Goal: Task Accomplishment & Management: Use online tool/utility

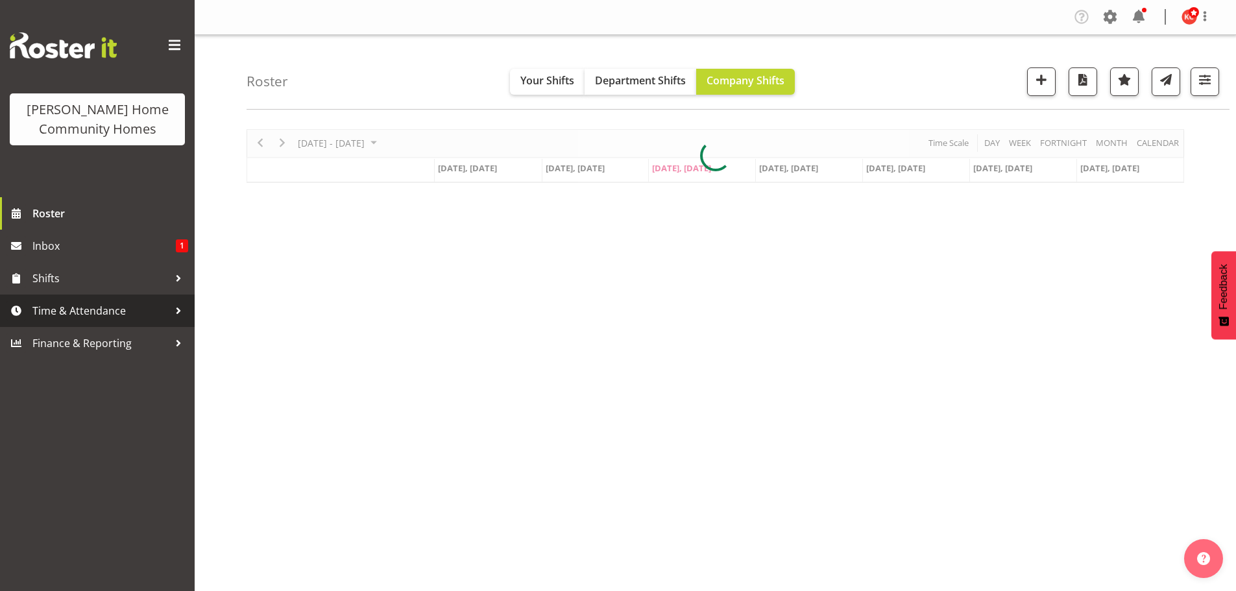
click at [64, 309] on span "Time & Attendance" at bounding box center [100, 310] width 136 height 19
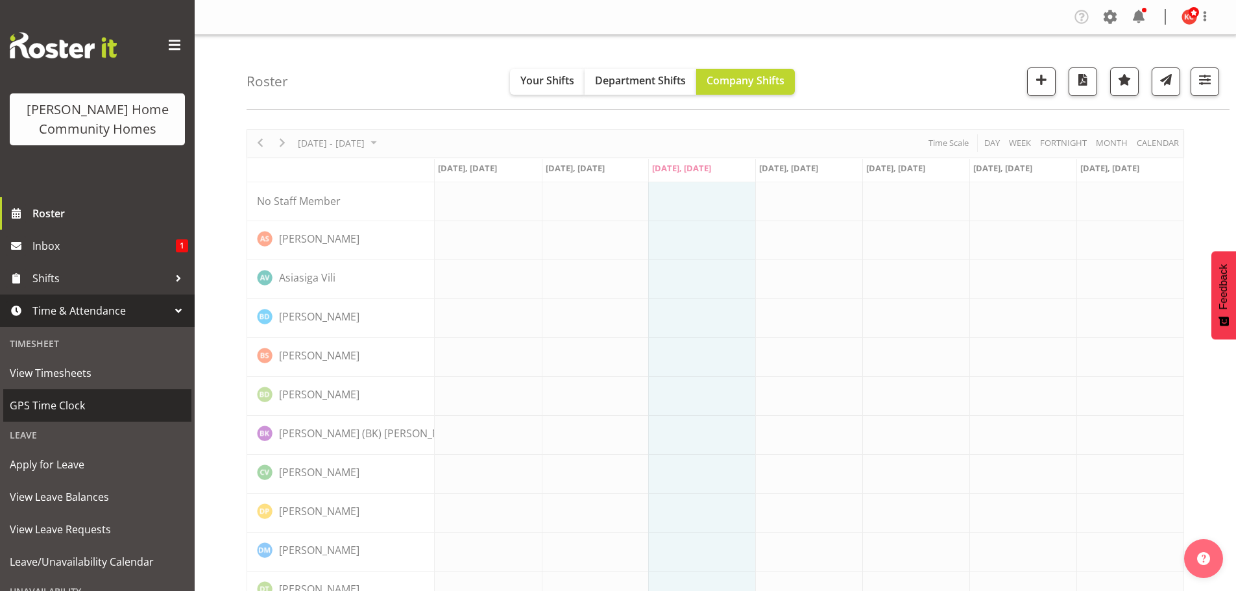
click at [29, 404] on span "GPS Time Clock" at bounding box center [97, 405] width 175 height 19
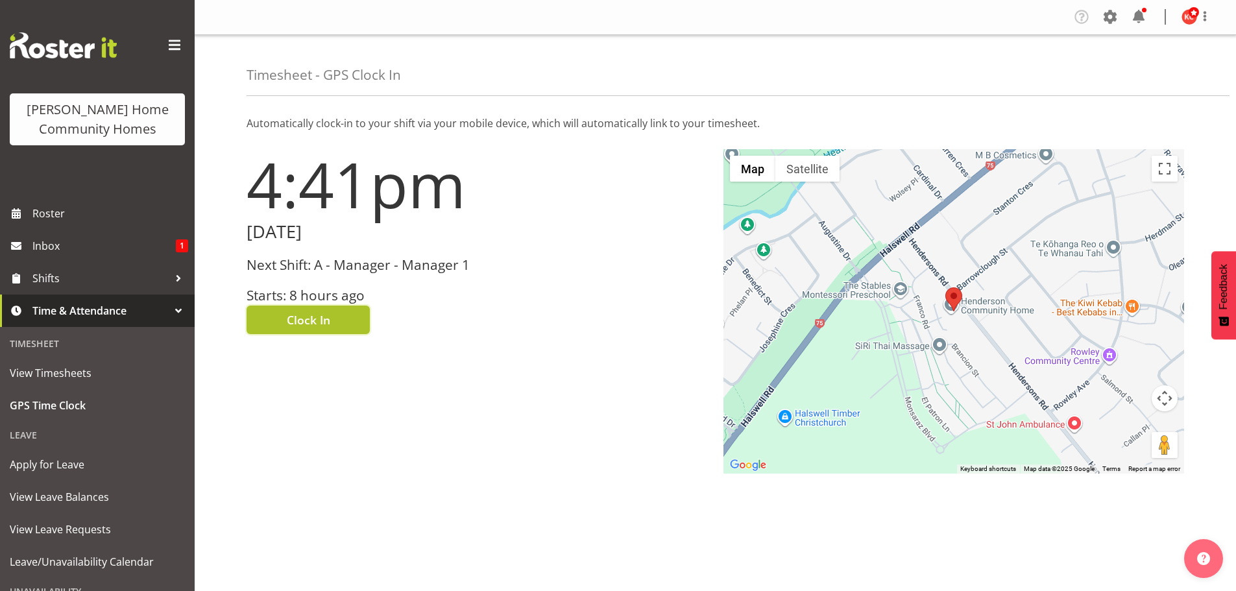
click at [278, 324] on button "Clock In" at bounding box center [308, 320] width 123 height 29
click at [293, 319] on span "Clock Out" at bounding box center [314, 319] width 54 height 17
